Goal: Information Seeking & Learning: Learn about a topic

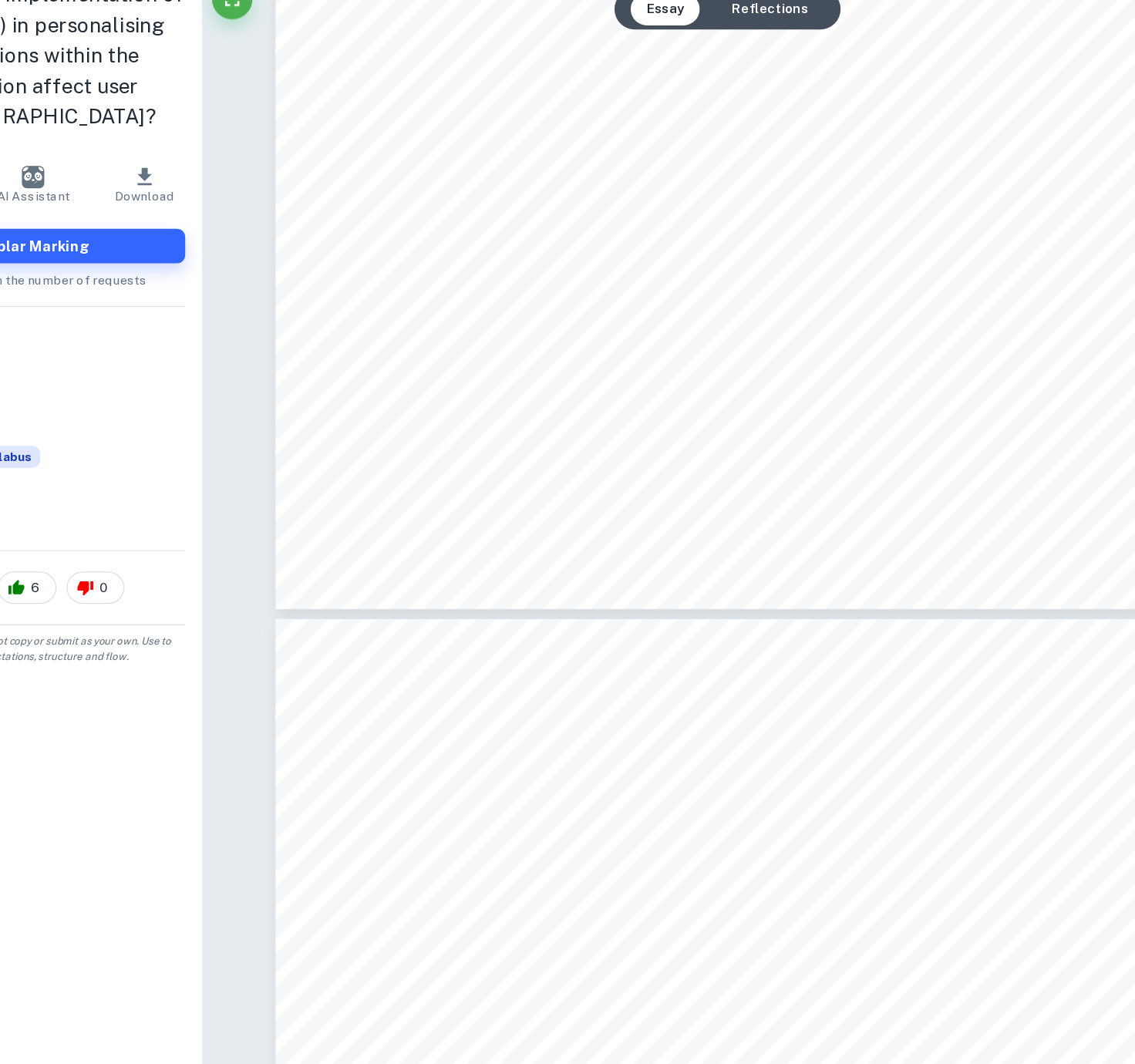
scroll to position [3275, 0]
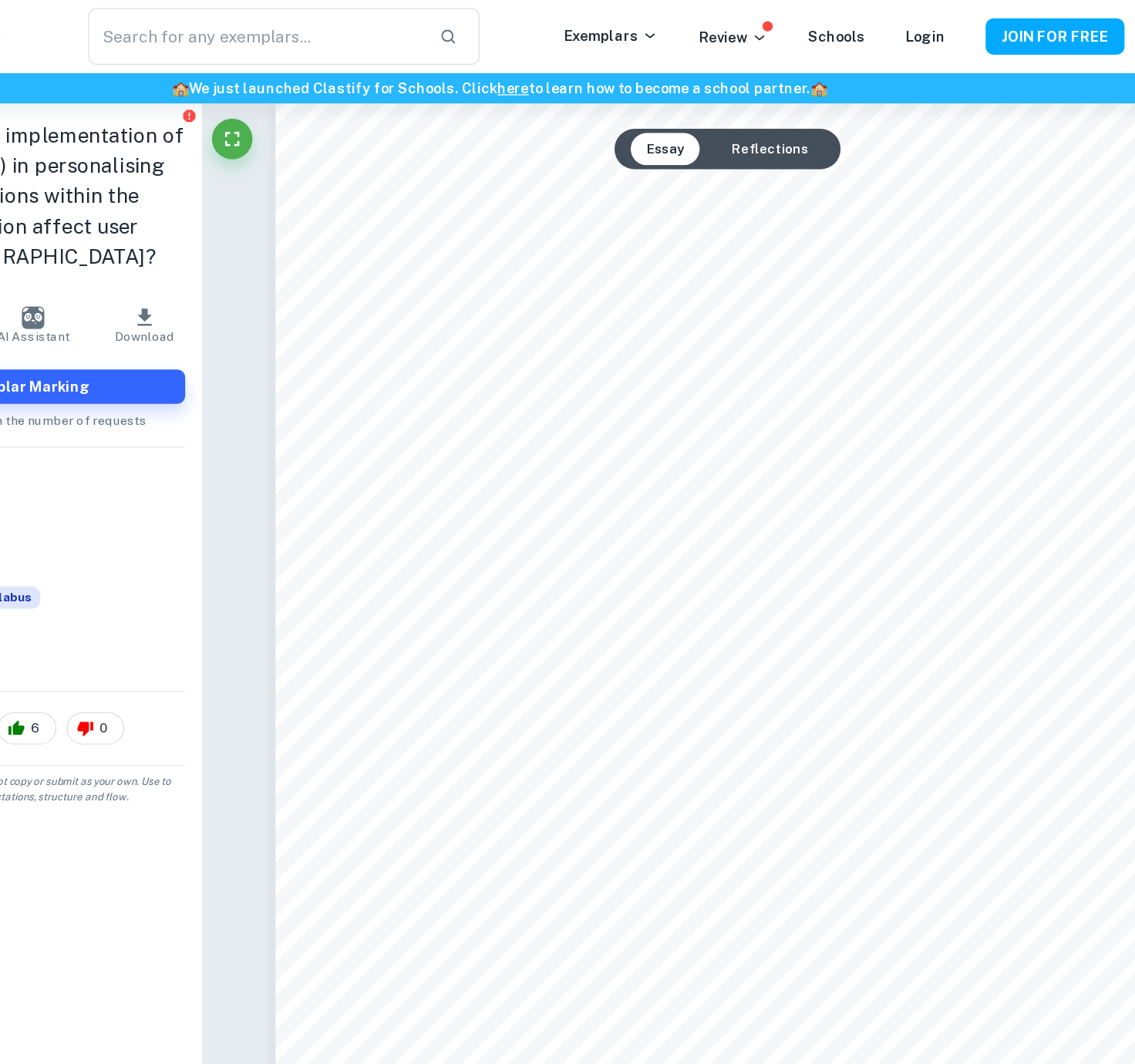
type input "2"
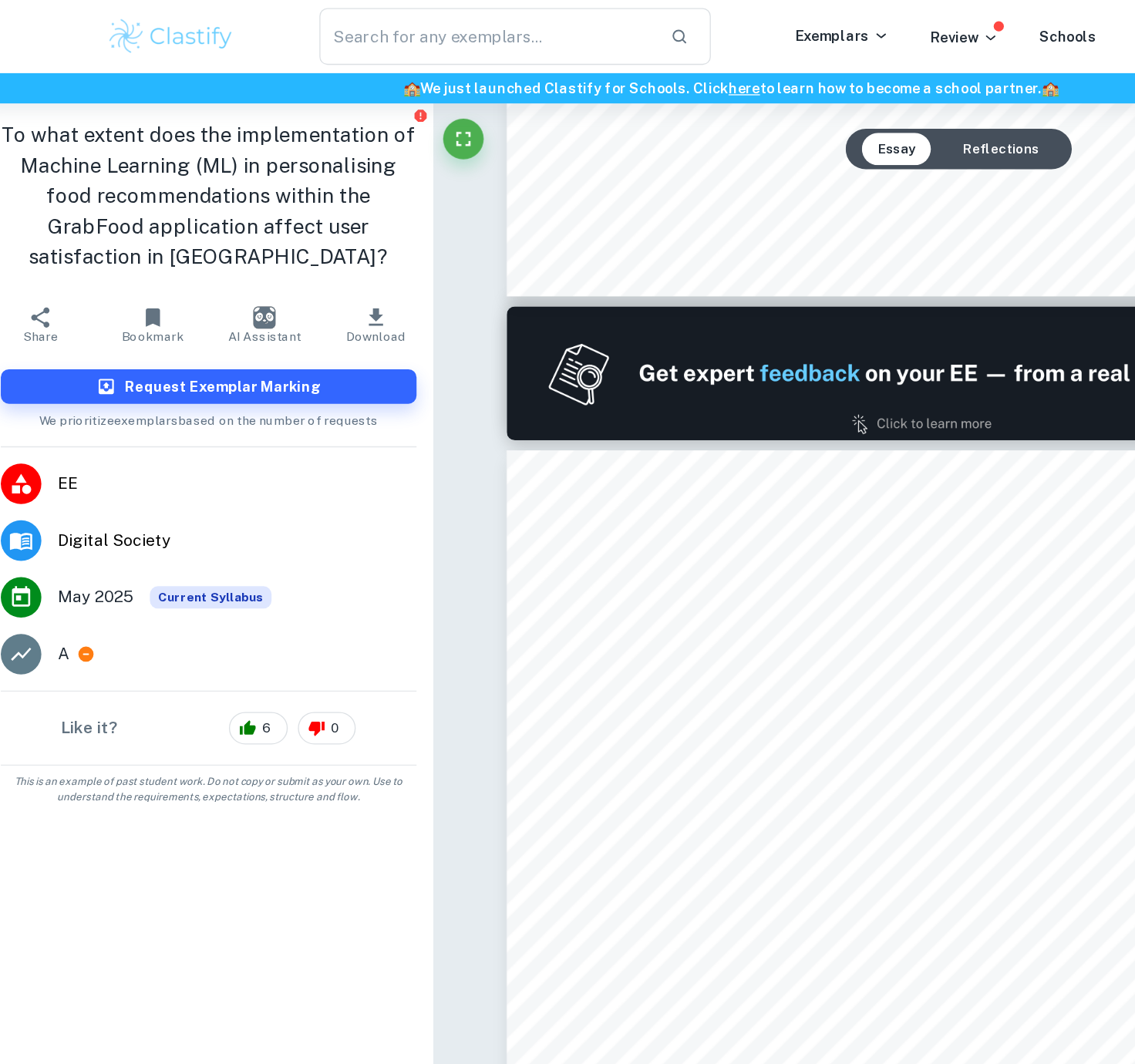
scroll to position [672, 0]
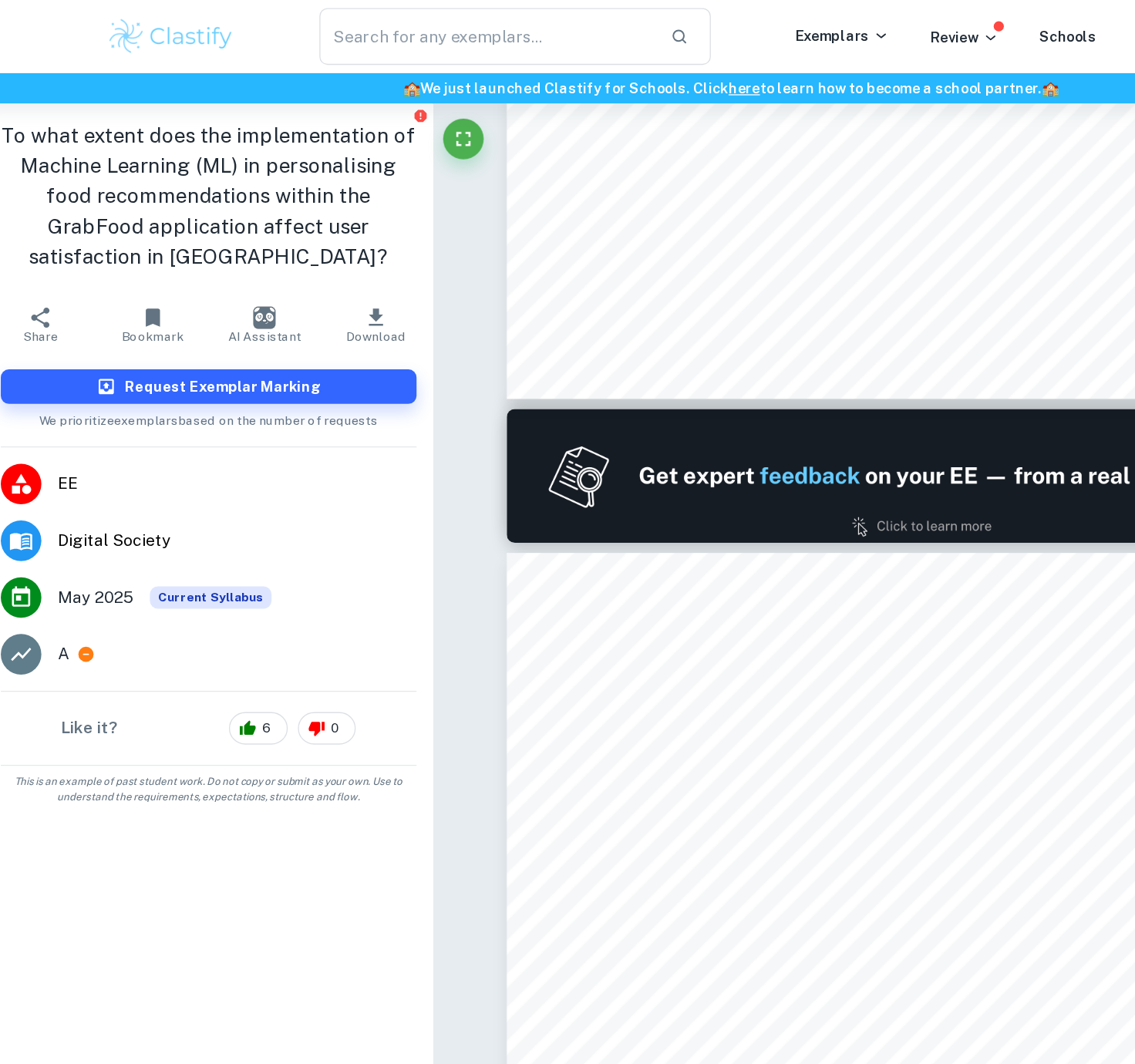
click at [138, 27] on img at bounding box center [142, 28] width 98 height 31
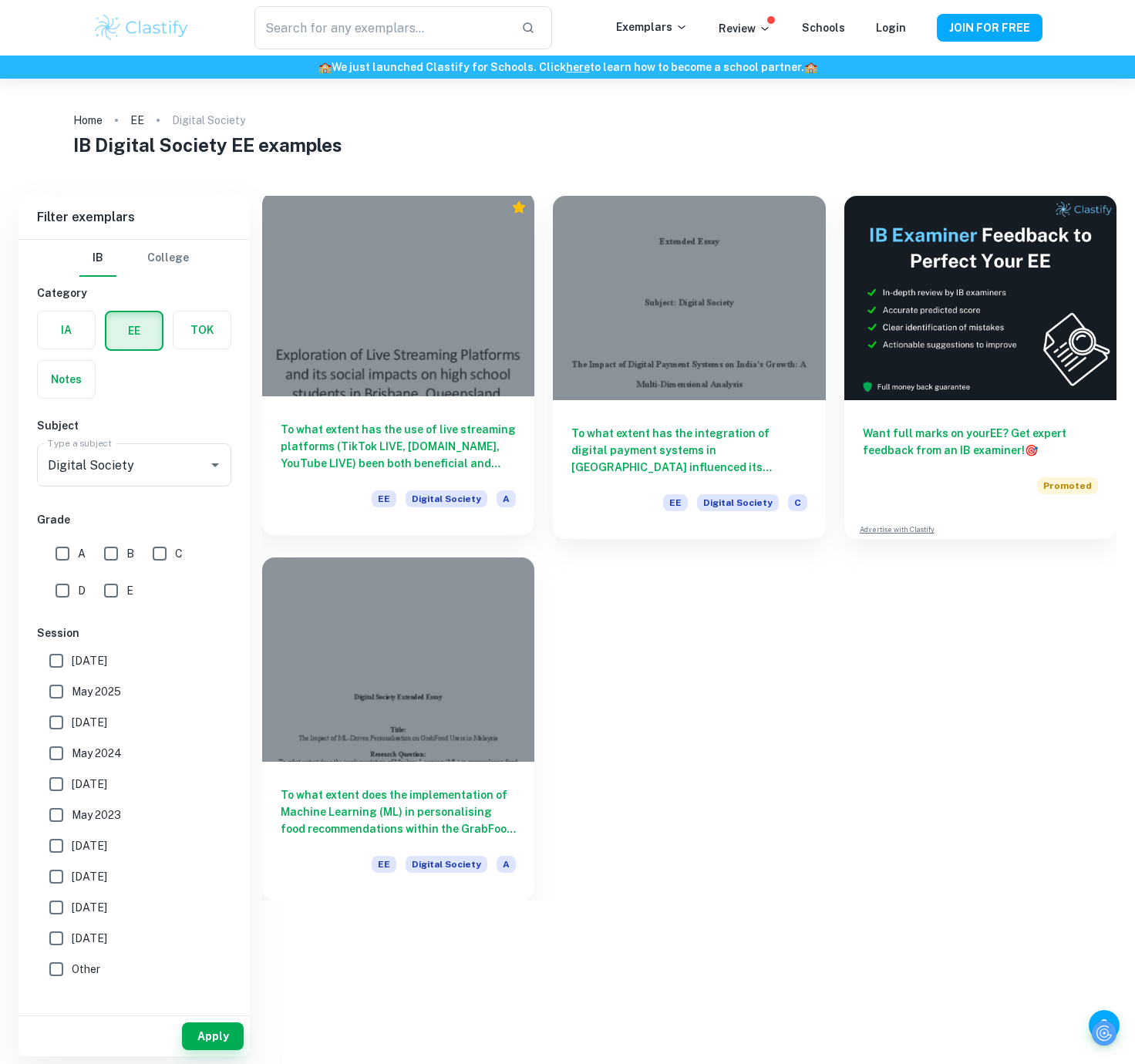
click at [284, 371] on div at bounding box center [398, 294] width 272 height 204
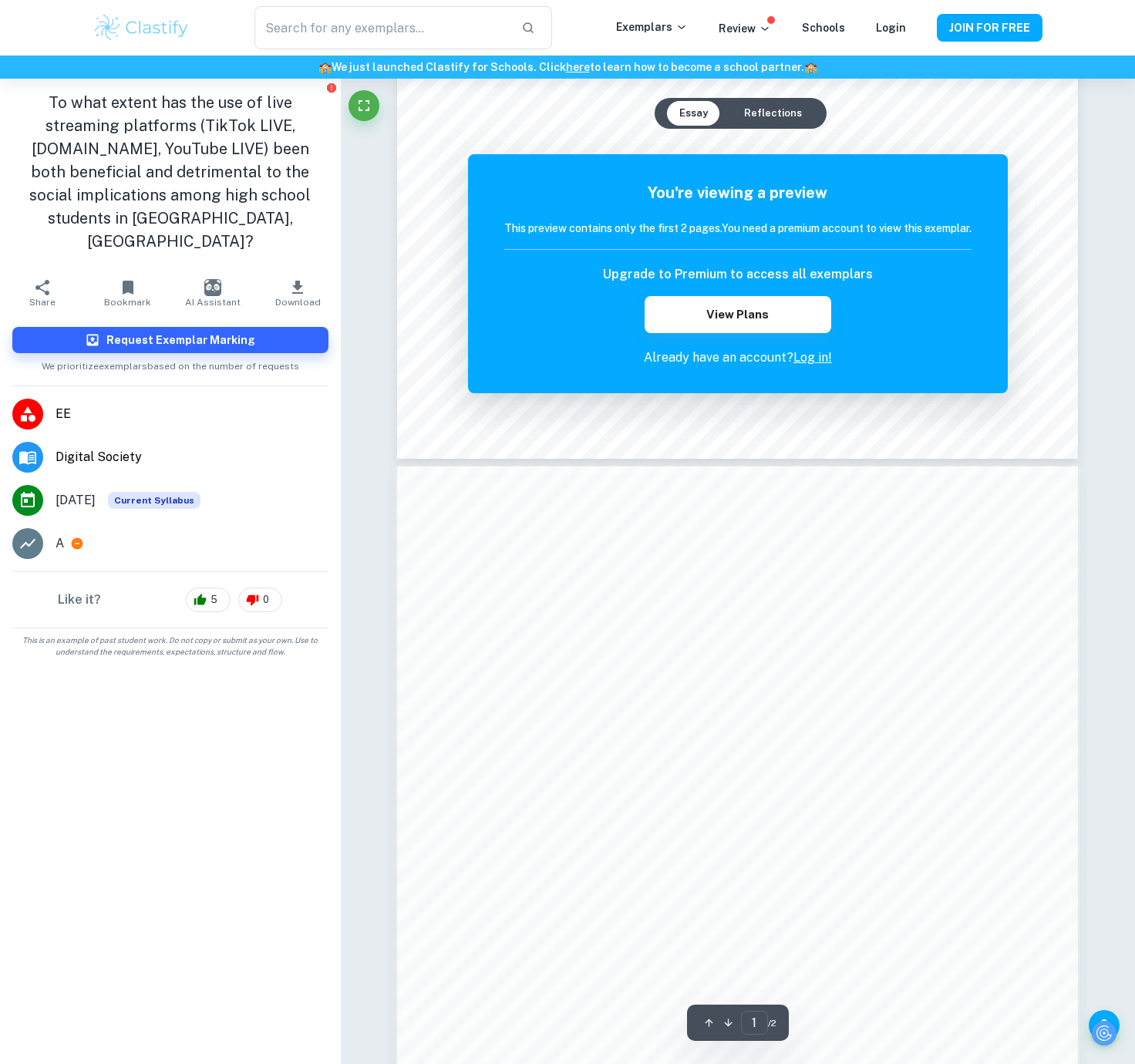
scroll to position [594, 0]
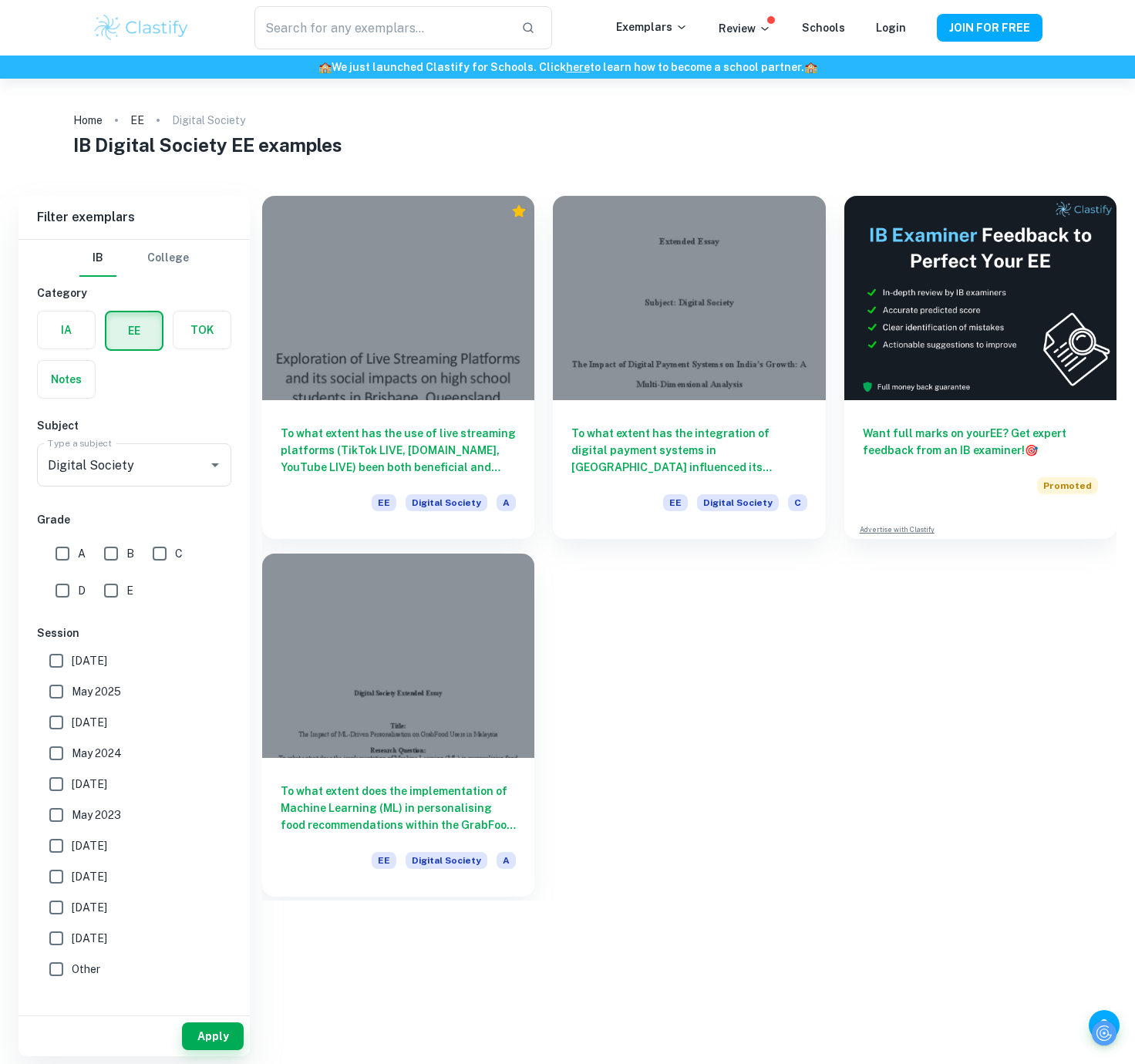
click at [402, 705] on div at bounding box center [398, 655] width 272 height 204
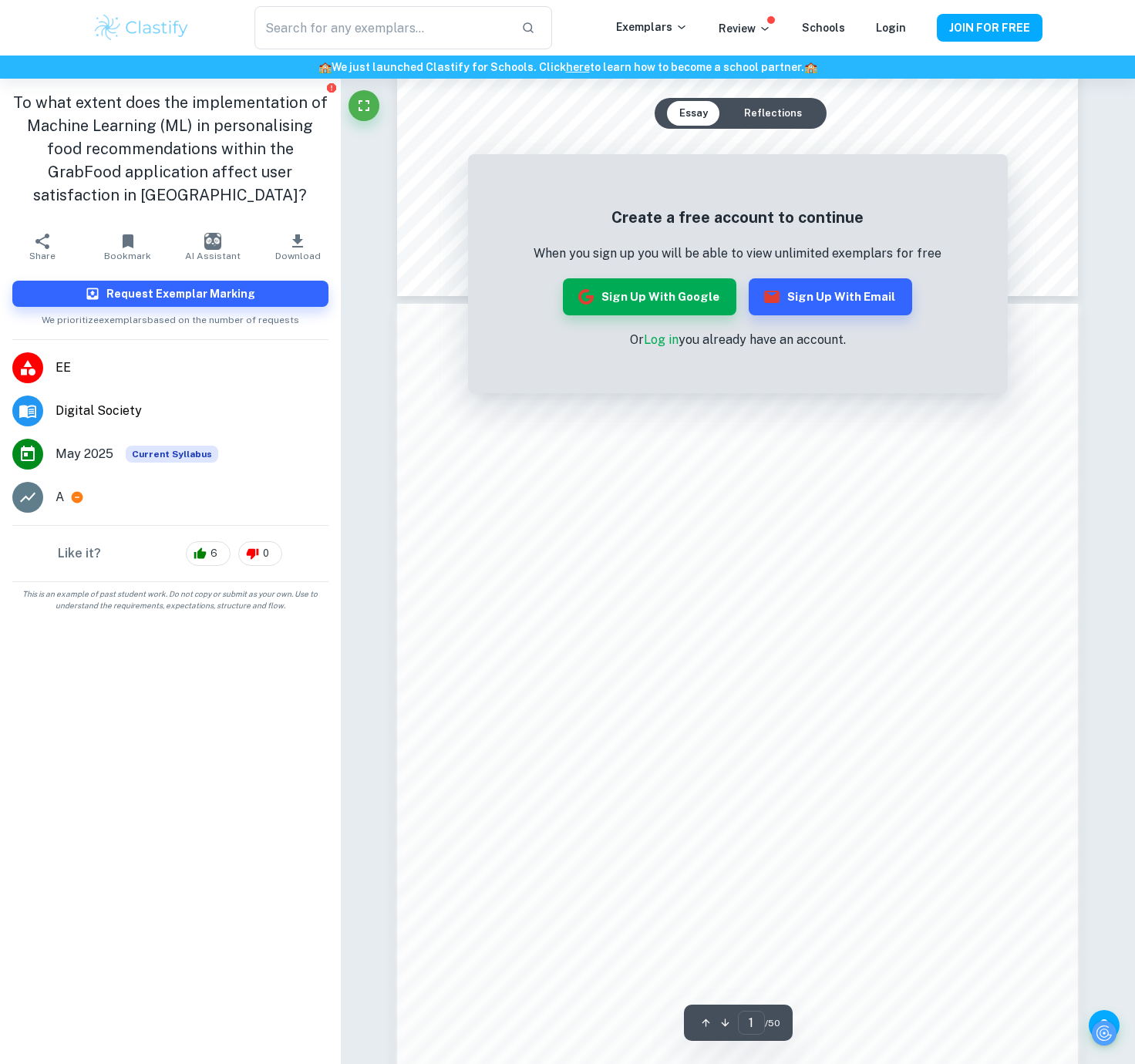
scroll to position [683, 0]
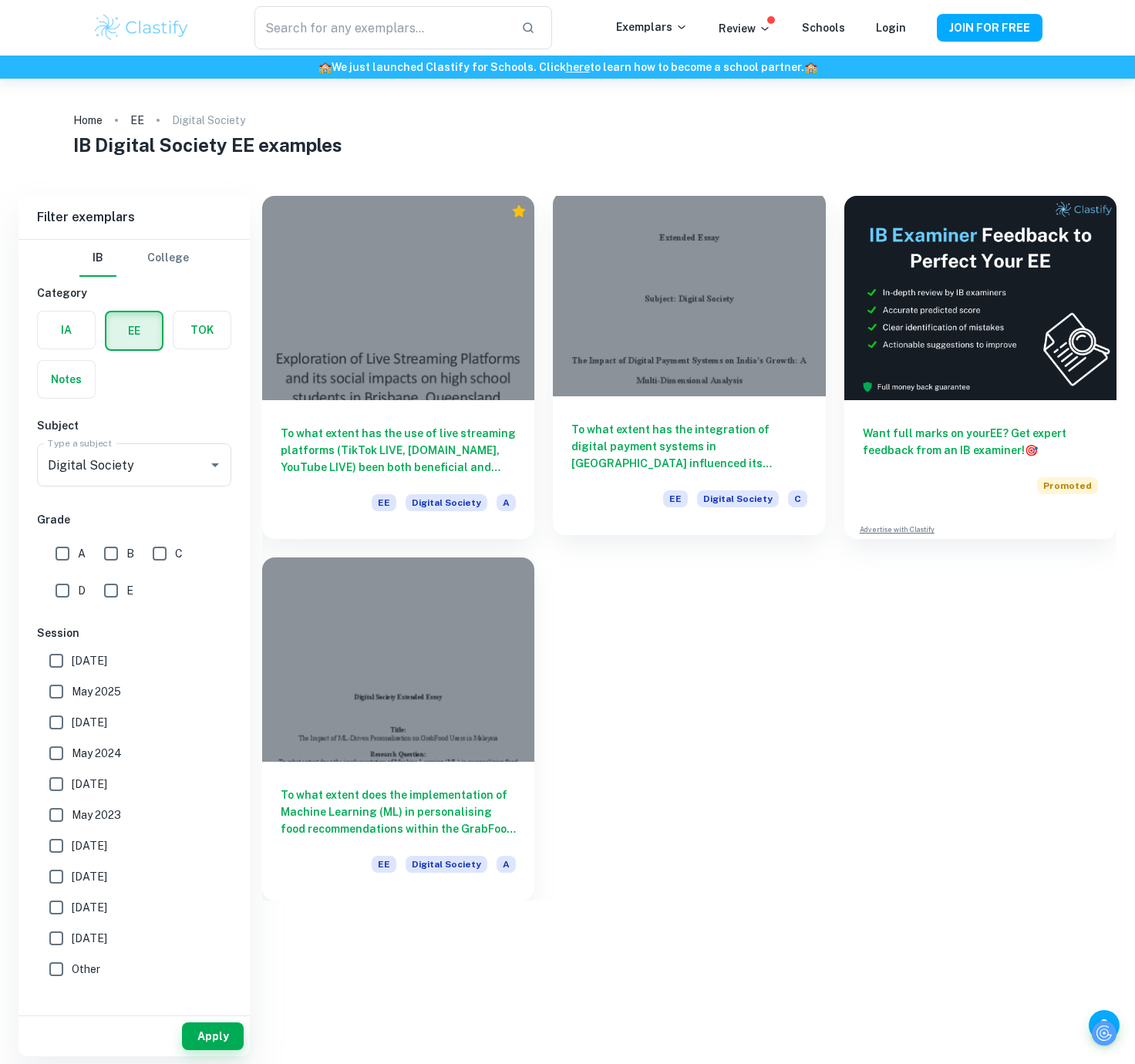
click at [684, 421] on h6 "To what extent has the integration of digital payment systems in [GEOGRAPHIC_DA…" at bounding box center [689, 446] width 235 height 51
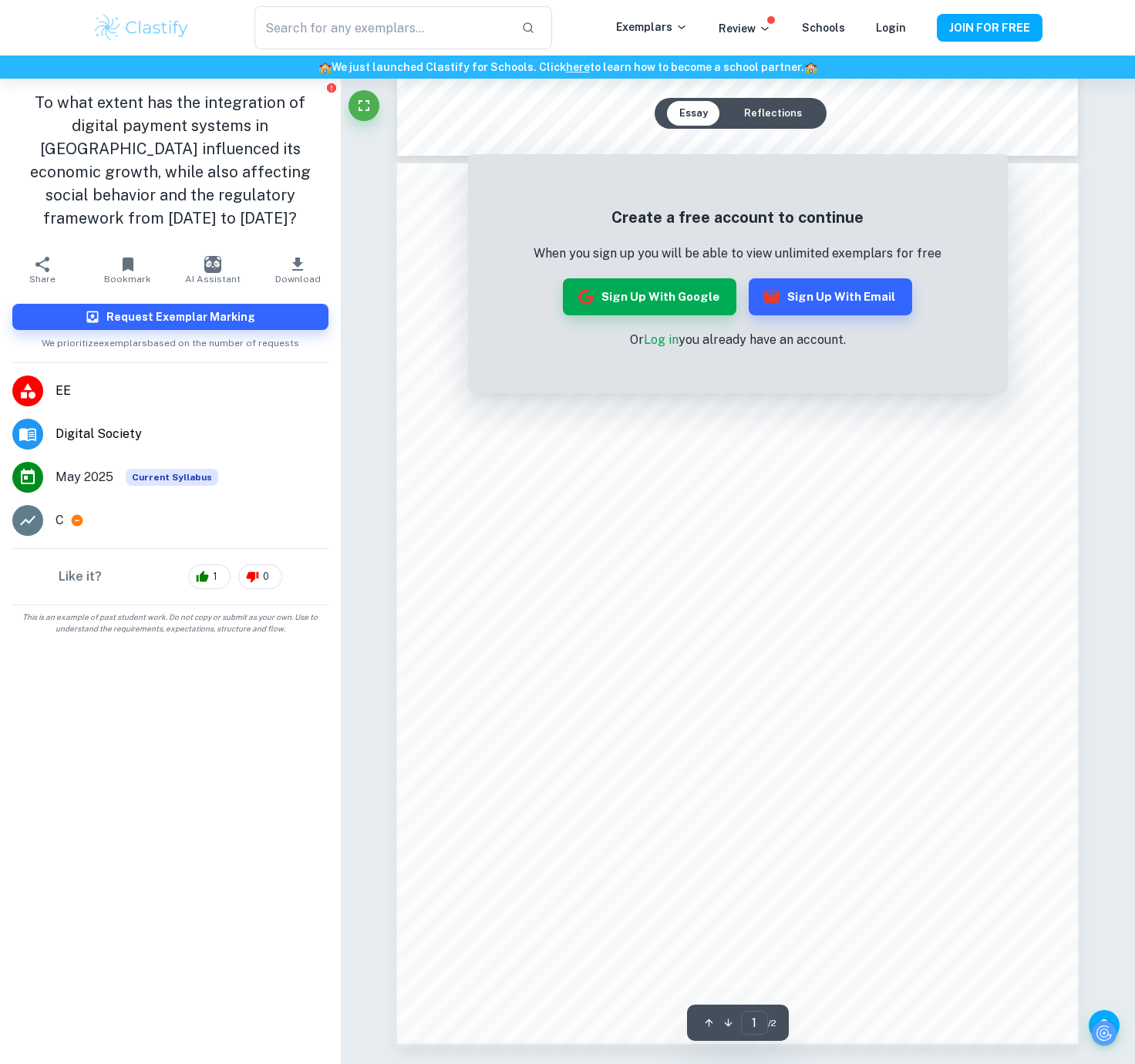
scroll to position [905, 0]
